Goal: Navigation & Orientation: Find specific page/section

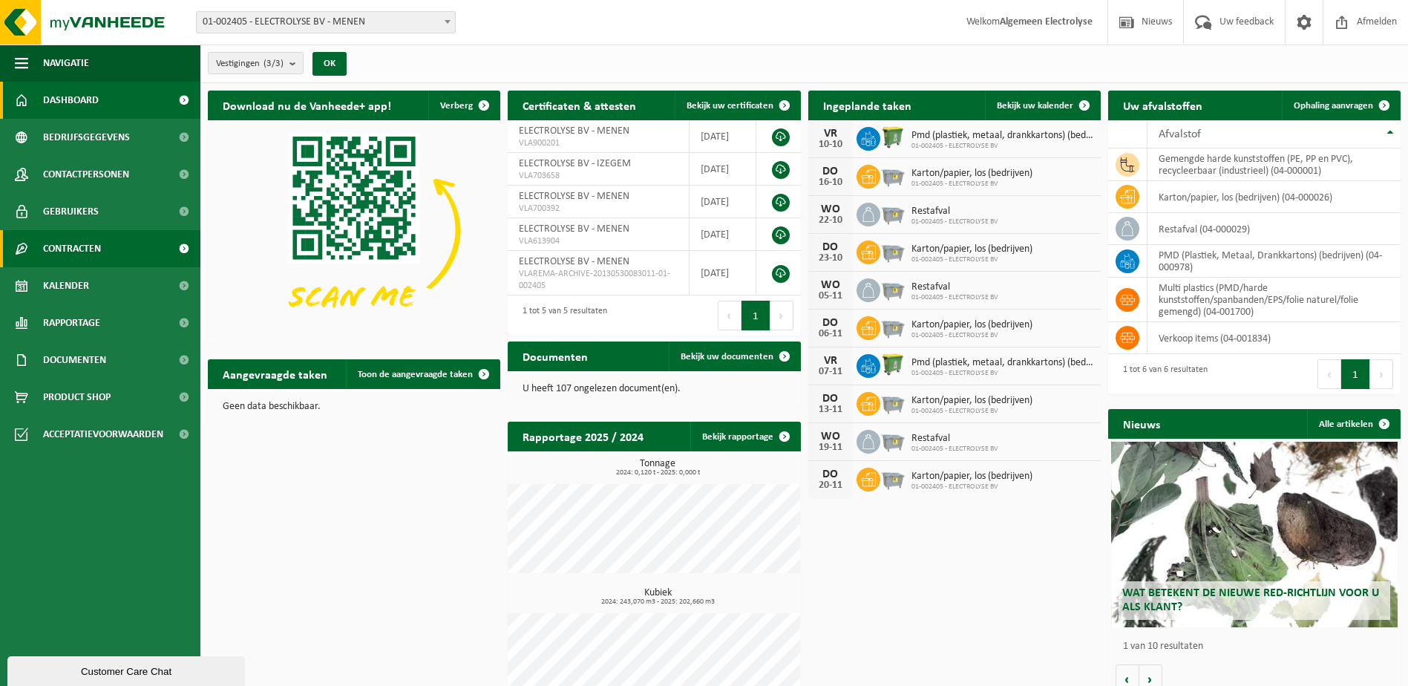
click at [182, 246] on span at bounding box center [183, 248] width 33 height 37
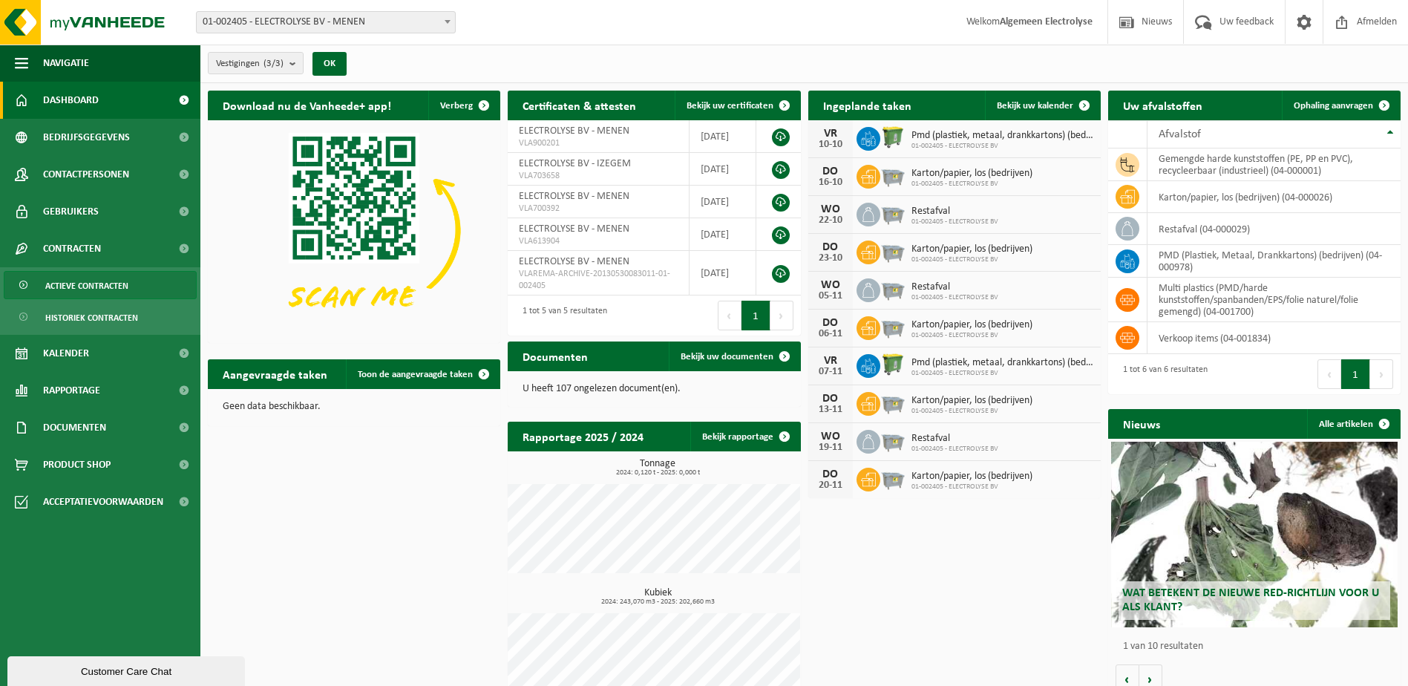
click at [111, 279] on span "Actieve contracten" at bounding box center [86, 286] width 83 height 28
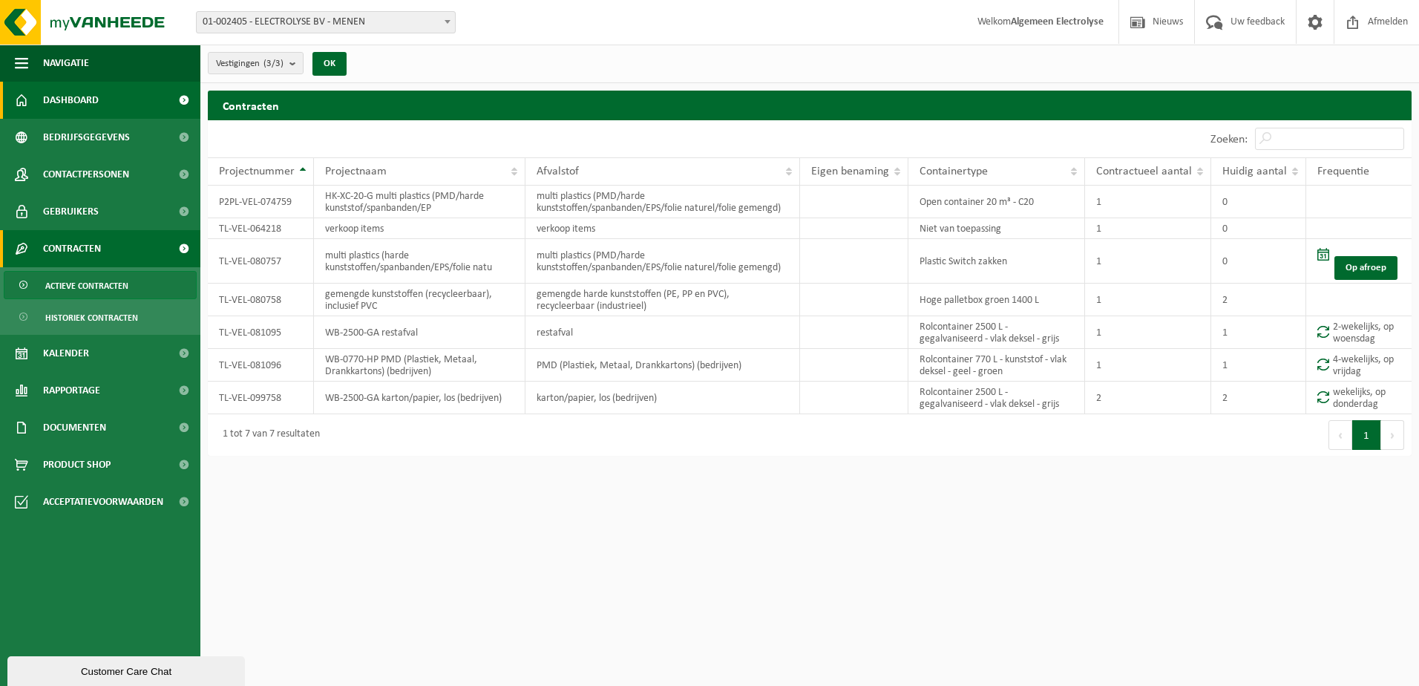
click at [92, 107] on span "Dashboard" at bounding box center [71, 100] width 56 height 37
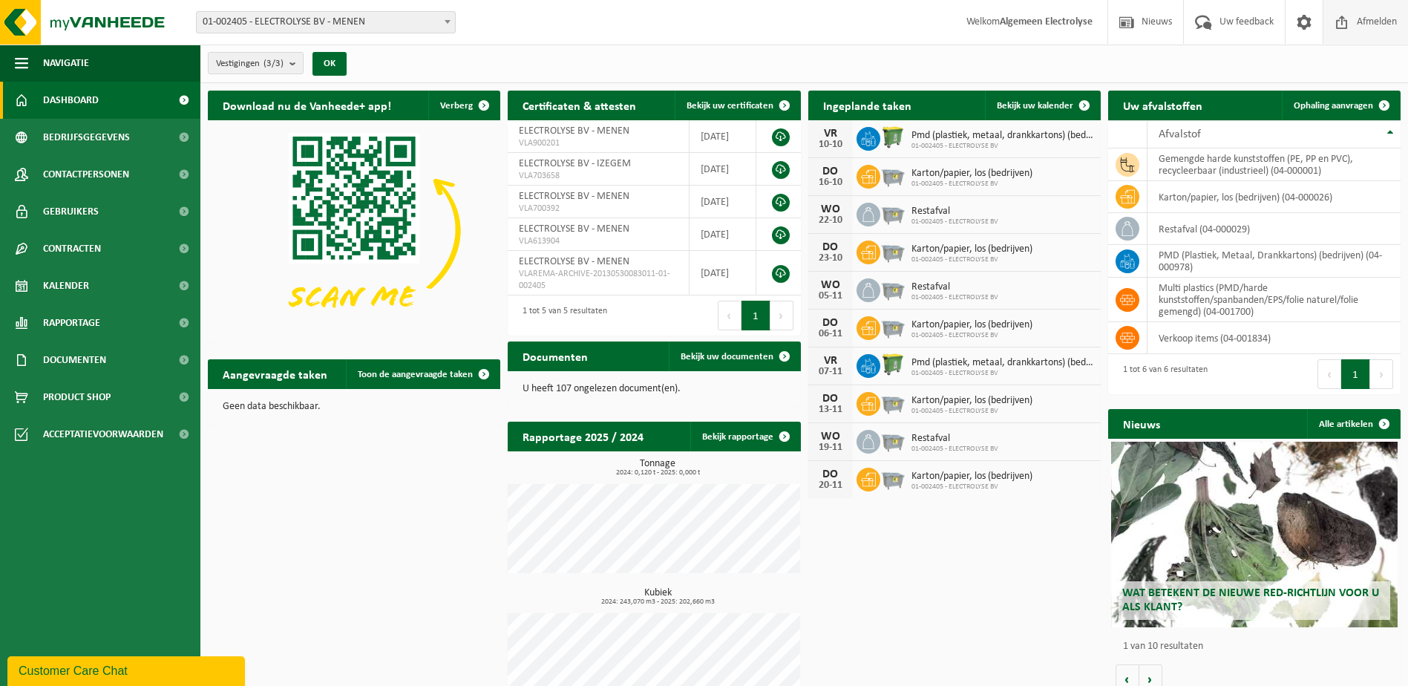
click at [1372, 29] on span "Afmelden" at bounding box center [1377, 22] width 48 height 44
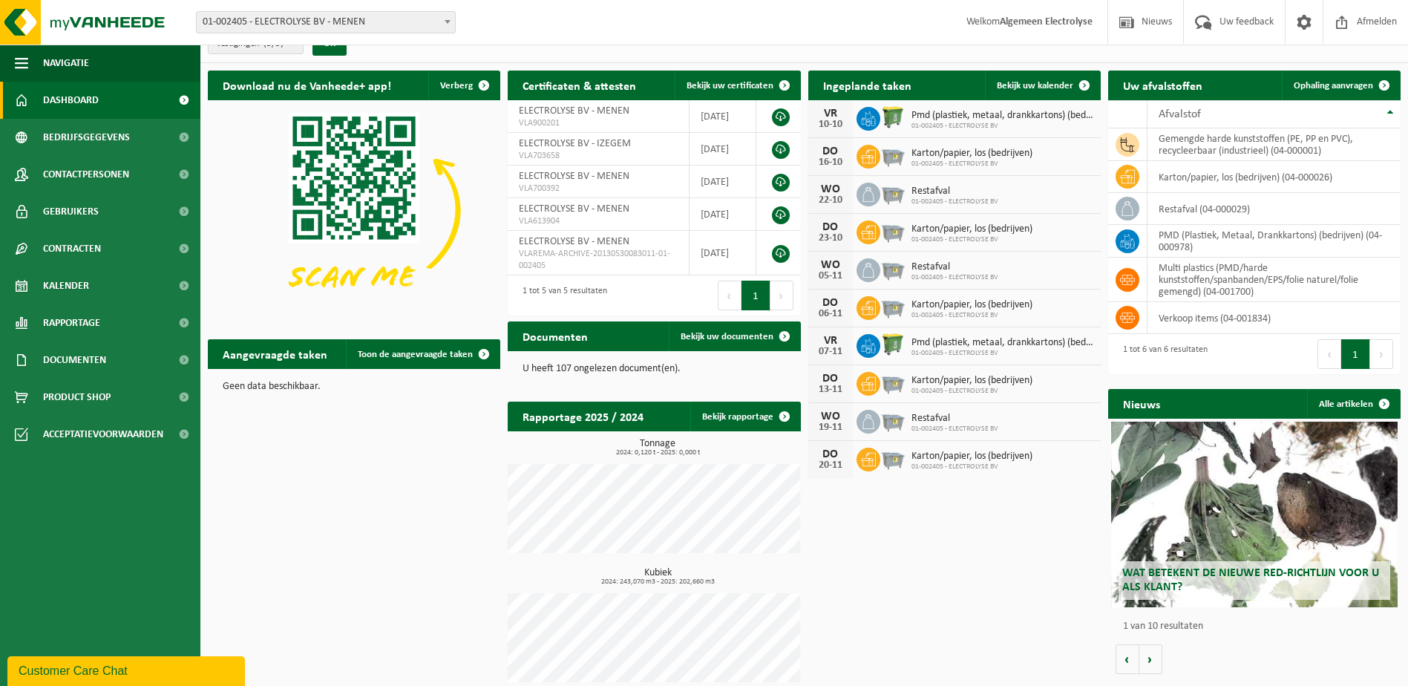
scroll to position [30, 0]
